Goal: Feedback & Contribution: Submit feedback/report problem

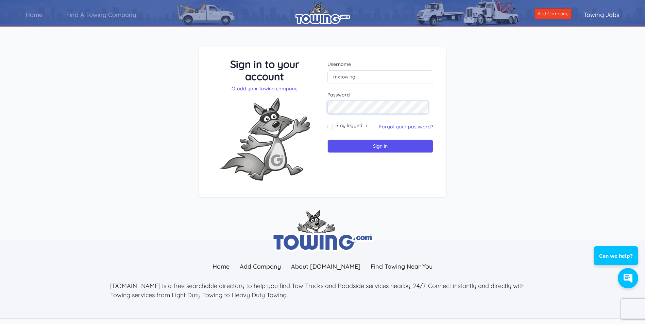
click at [328, 140] on input "Sign in" at bounding box center [381, 146] width 106 height 13
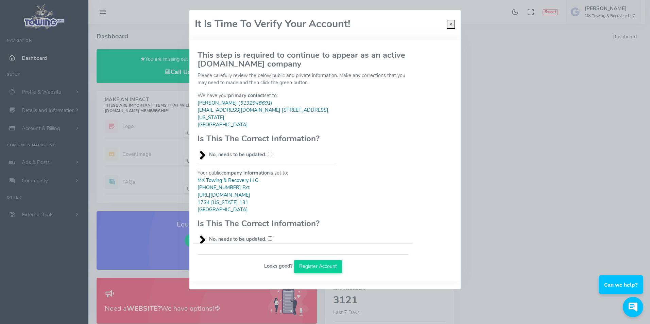
click at [268, 152] on input "No, needs to be updated." at bounding box center [270, 154] width 4 height 4
checkbox input "true"
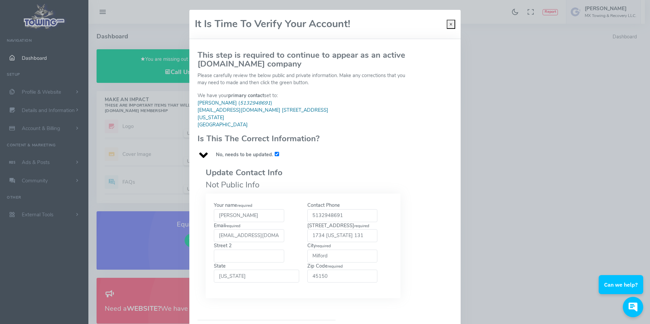
click at [354, 210] on input "5132948691" at bounding box center [342, 216] width 70 height 13
click at [291, 243] on div "Street 2" at bounding box center [257, 253] width 94 height 20
drag, startPoint x: 347, startPoint y: 228, endPoint x: 293, endPoint y: 226, distance: 53.8
click at [293, 226] on div "Your name required Eric Harcourt Contact Phone 5132948691 required required req…" at bounding box center [303, 246] width 187 height 88
type input "2336 State Route 131"
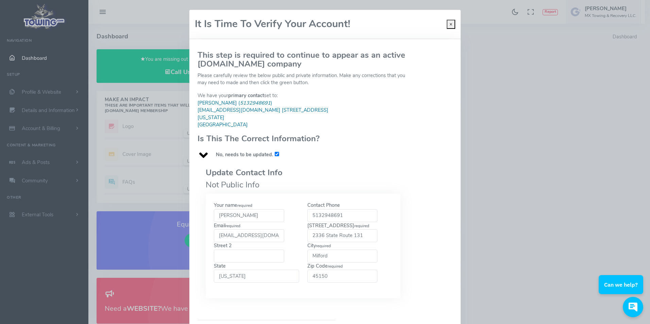
drag, startPoint x: 327, startPoint y: 250, endPoint x: 283, endPoint y: 247, distance: 43.3
click at [283, 247] on div "Your name required Eric Harcourt Contact Phone 5132948691 required required req…" at bounding box center [303, 246] width 187 height 88
type input "Goshen"
type input "45122"
click at [349, 134] on div "We have your primary contact set to: Eric Harcourt ( 5132948691 ) info@mxtowing…" at bounding box center [303, 125] width 219 height 66
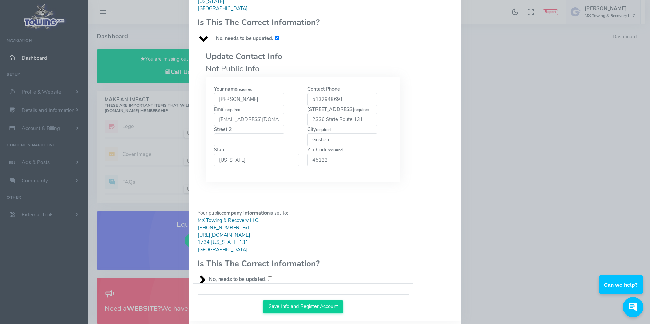
scroll to position [124, 0]
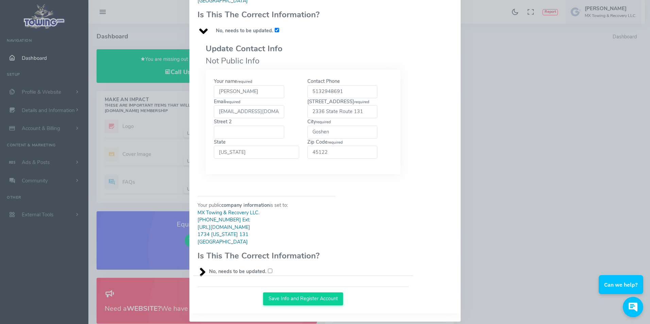
click at [268, 269] on input "No, needs to be updated." at bounding box center [270, 271] width 4 height 4
checkbox input "true"
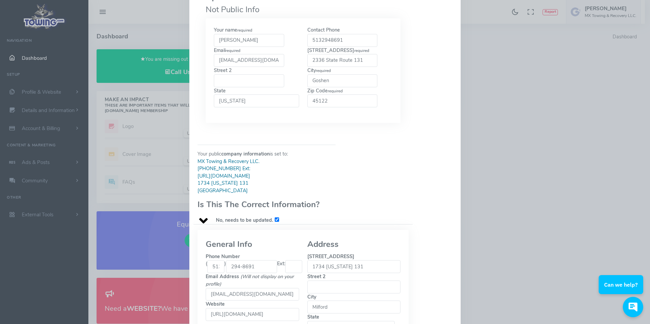
scroll to position [245, 0]
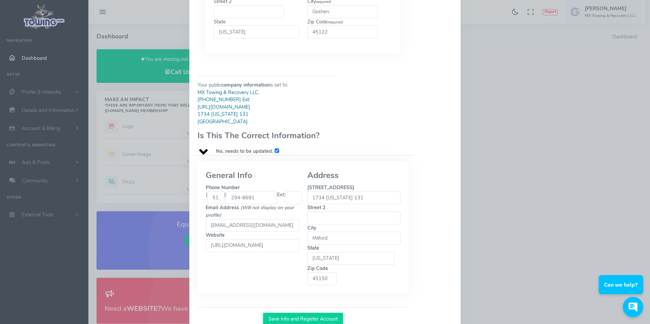
drag, startPoint x: 351, startPoint y: 191, endPoint x: 277, endPoint y: 191, distance: 74.1
click at [277, 191] on div "General Info Phone Number ( 513 ) 294-8691 Ext: Email Address (Will not display…" at bounding box center [303, 227] width 203 height 116
type input "2336 State Route 131"
drag, startPoint x: 355, startPoint y: 233, endPoint x: 286, endPoint y: 235, distance: 69.4
click at [286, 235] on div "General Info Phone Number ( 513 ) 294-8691 Ext: Email Address (Will not display…" at bounding box center [303, 227] width 203 height 116
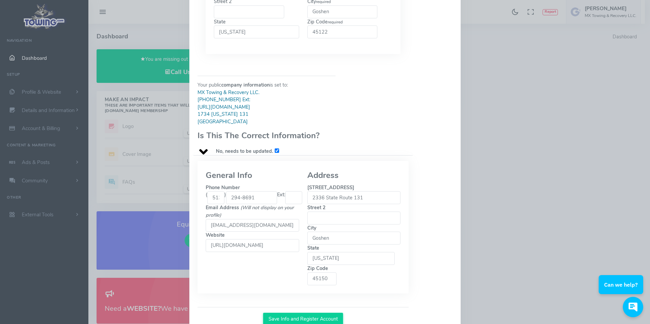
type input "Goshen"
drag, startPoint x: 378, startPoint y: 247, endPoint x: 330, endPoint y: 250, distance: 47.7
click at [330, 250] on fieldset "Address Street 1 2336 State Route 131 Street 2 City Goshen State Ohio Alabama A…" at bounding box center [354, 227] width 94 height 116
type input "45122"
click at [354, 122] on div "Your public company information is set to: MX Towing & Recovery LLC. (513) 294-…" at bounding box center [303, 115] width 219 height 91
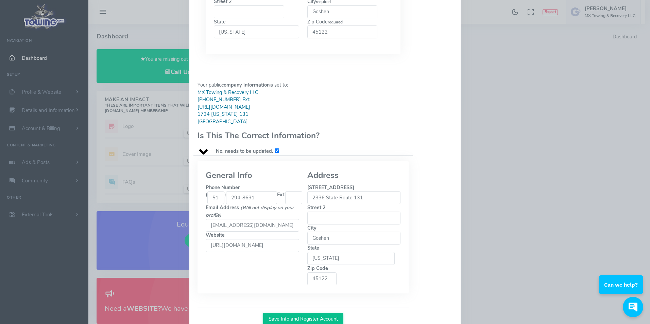
click at [325, 313] on button "Save Info and Register Account" at bounding box center [303, 319] width 80 height 13
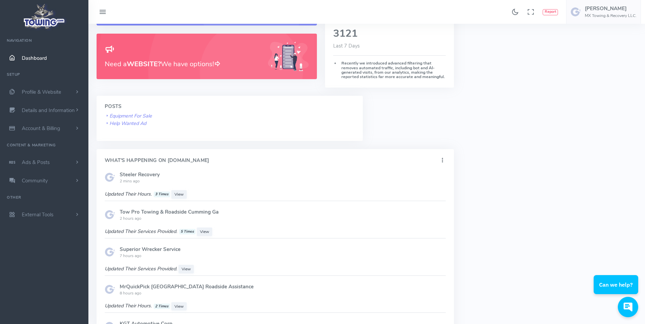
scroll to position [136, 0]
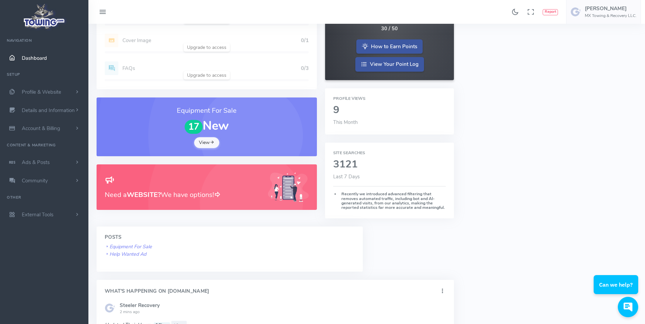
click at [198, 140] on link "View" at bounding box center [206, 142] width 25 height 11
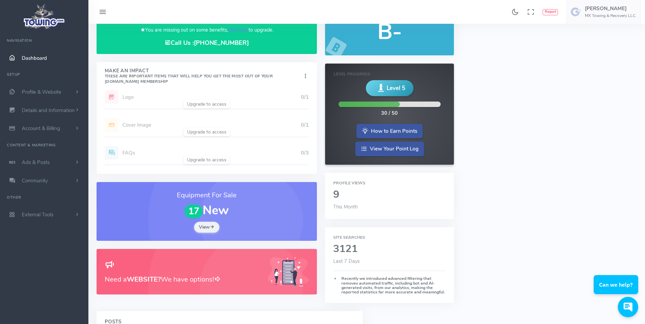
scroll to position [0, 0]
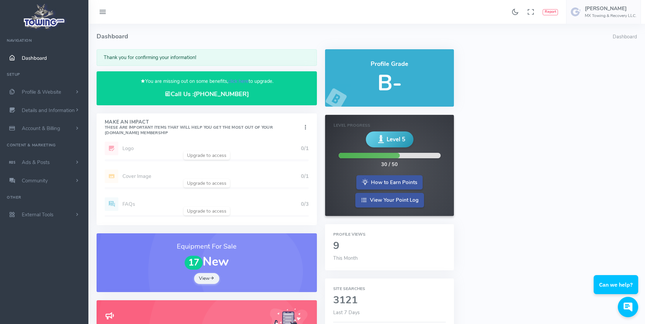
click at [390, 141] on span "Level 5" at bounding box center [396, 139] width 19 height 9
click at [390, 198] on link "View Your Point Log" at bounding box center [389, 200] width 69 height 15
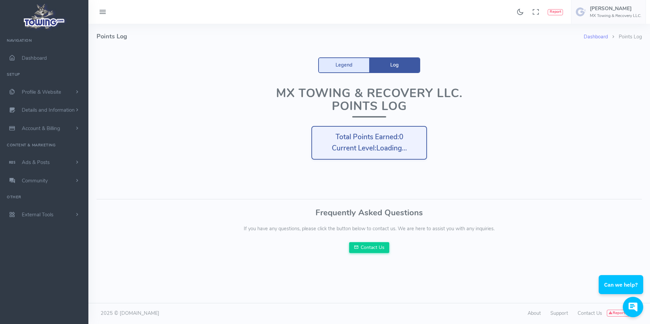
click at [348, 65] on link "Legend" at bounding box center [344, 65] width 50 height 14
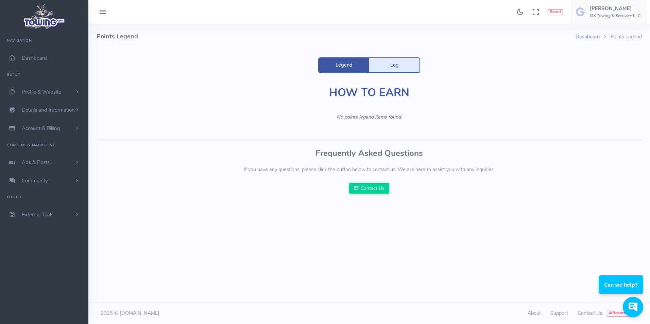
click at [383, 66] on link "Log" at bounding box center [394, 65] width 50 height 14
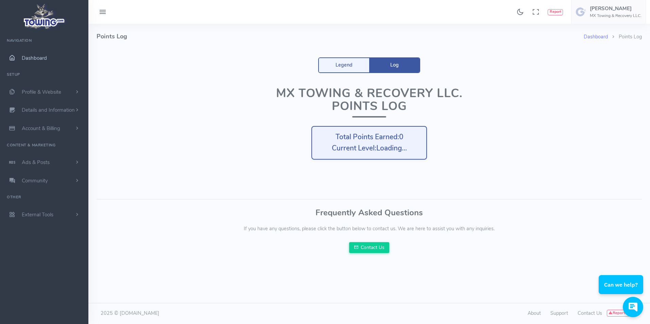
click at [54, 63] on link "Dashboard" at bounding box center [44, 58] width 88 height 18
click at [52, 94] on span "Profile & Website" at bounding box center [41, 92] width 39 height 7
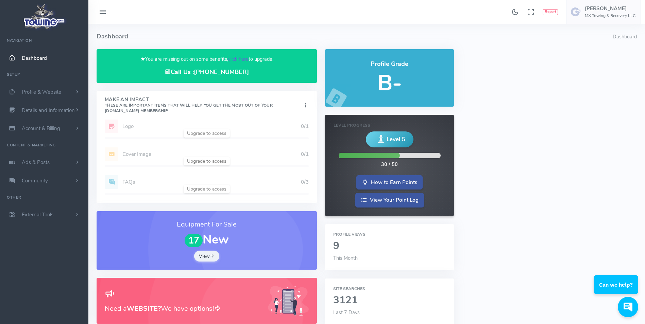
click at [237, 59] on link "click here" at bounding box center [238, 59] width 20 height 7
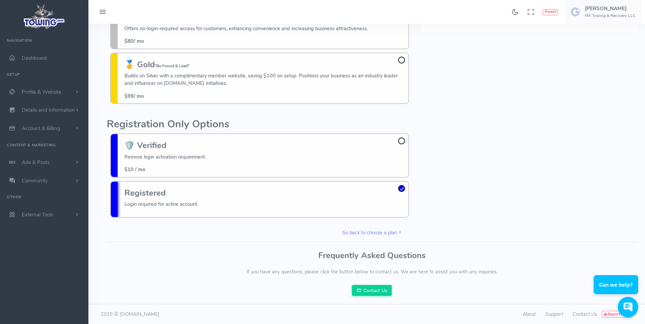
scroll to position [134, 0]
click at [56, 92] on span "Profile & Website" at bounding box center [41, 92] width 39 height 7
click at [52, 271] on link "Ads & Posts" at bounding box center [44, 272] width 88 height 18
click at [40, 24] on img at bounding box center [44, 16] width 46 height 29
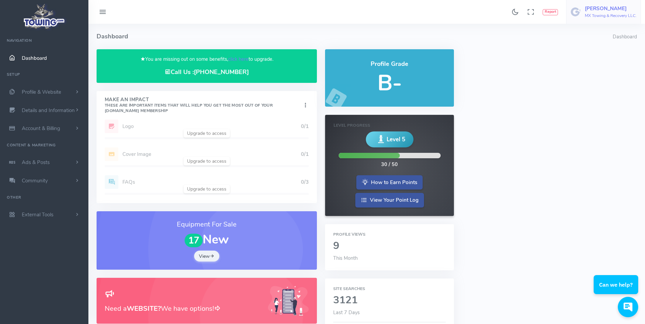
click at [594, 11] on h5 "[PERSON_NAME]" at bounding box center [611, 8] width 52 height 5
click at [601, 40] on span "Account Settings" at bounding box center [608, 41] width 37 height 7
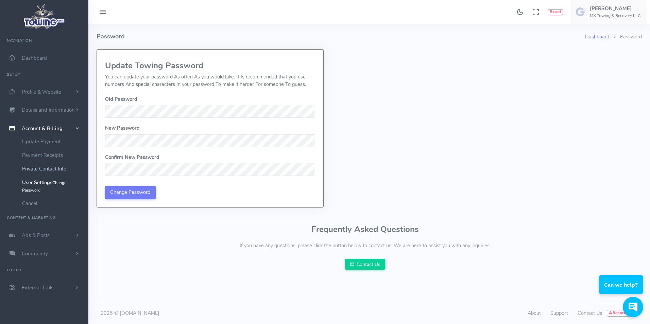
click at [44, 170] on link "Private Contact Info" at bounding box center [52, 169] width 71 height 14
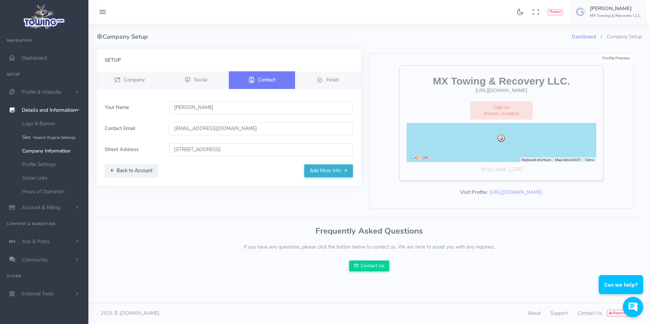
click at [48, 138] on small "Search Engine Settings" at bounding box center [55, 137] width 42 height 5
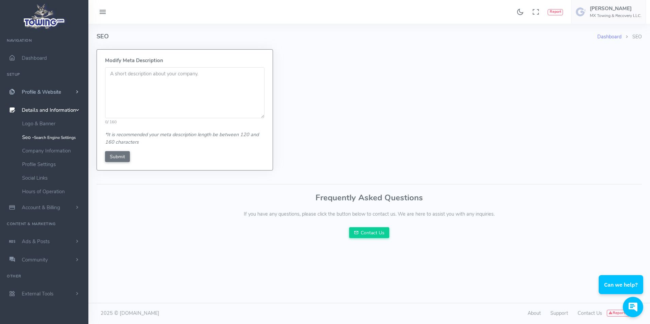
click at [78, 92] on span "scrollable content" at bounding box center [77, 92] width 6 height 7
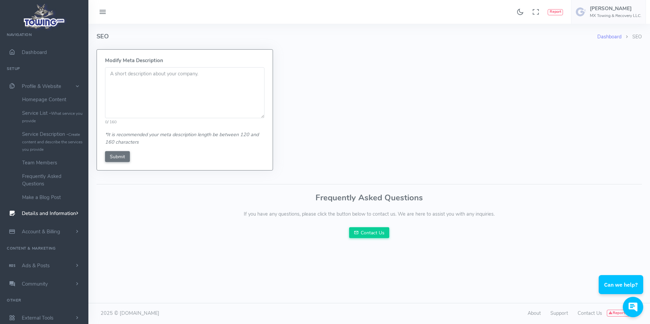
click at [166, 301] on div "Dashboard SEO SEO Modify Meta Description 0 / 160 *It is recommended your meta …" at bounding box center [369, 174] width 562 height 300
click at [49, 88] on span "Profile & Website" at bounding box center [41, 86] width 39 height 7
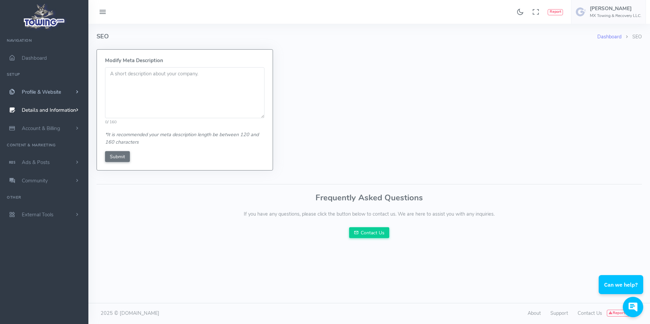
click at [67, 93] on link "Profile & Website" at bounding box center [44, 92] width 88 height 18
click at [561, 312] on link "Support" at bounding box center [560, 313] width 18 height 7
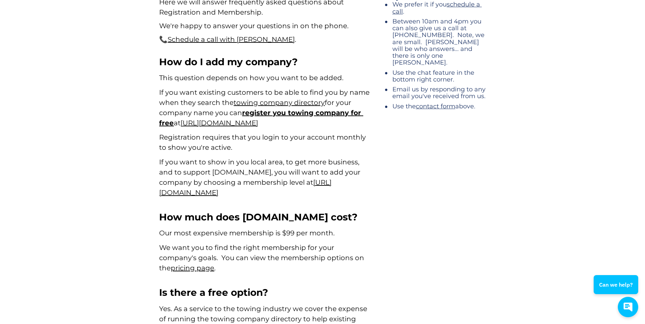
scroll to position [136, 0]
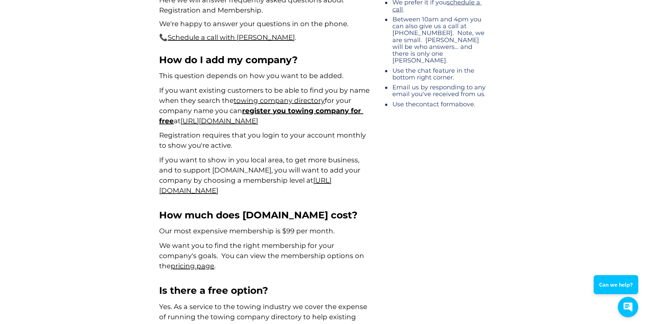
click at [435, 101] on link "contact form" at bounding box center [435, 104] width 39 height 7
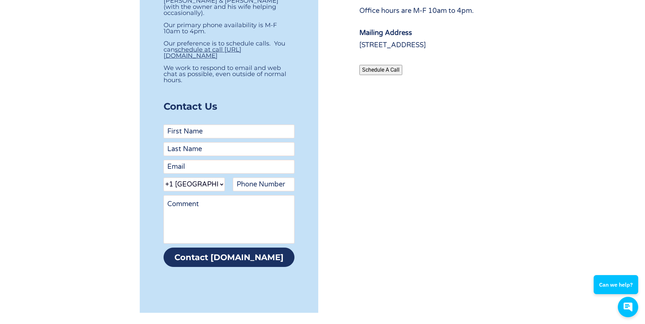
scroll to position [136, 0]
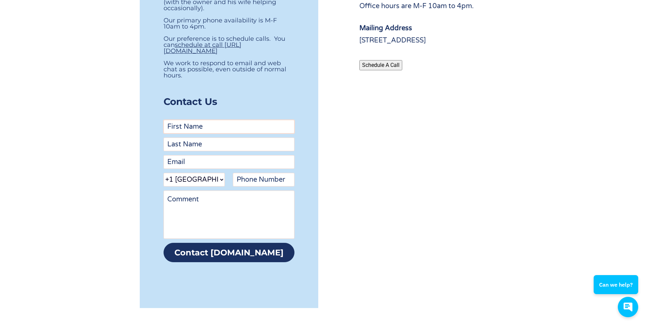
click at [186, 122] on input "First Name" at bounding box center [229, 127] width 131 height 14
type input "[PERSON_NAME]"
type input "Harcourt"
type input "[EMAIL_ADDRESS][DOMAIN_NAME]"
type input "15132948691"
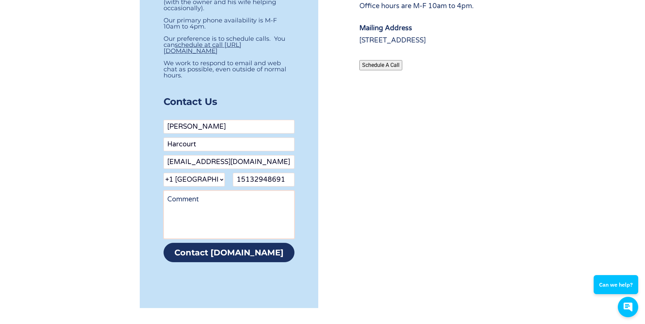
click at [218, 198] on textarea "Comment" at bounding box center [229, 215] width 131 height 48
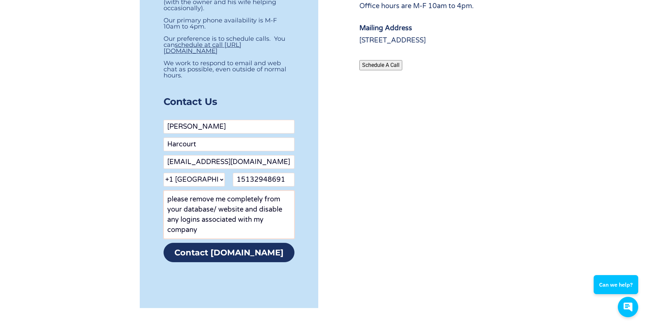
type textarea "please remove me completely from your database/ website and disable any logins …"
click at [224, 251] on button "Contact Towing.com" at bounding box center [229, 252] width 131 height 19
